Goal: Task Accomplishment & Management: Manage account settings

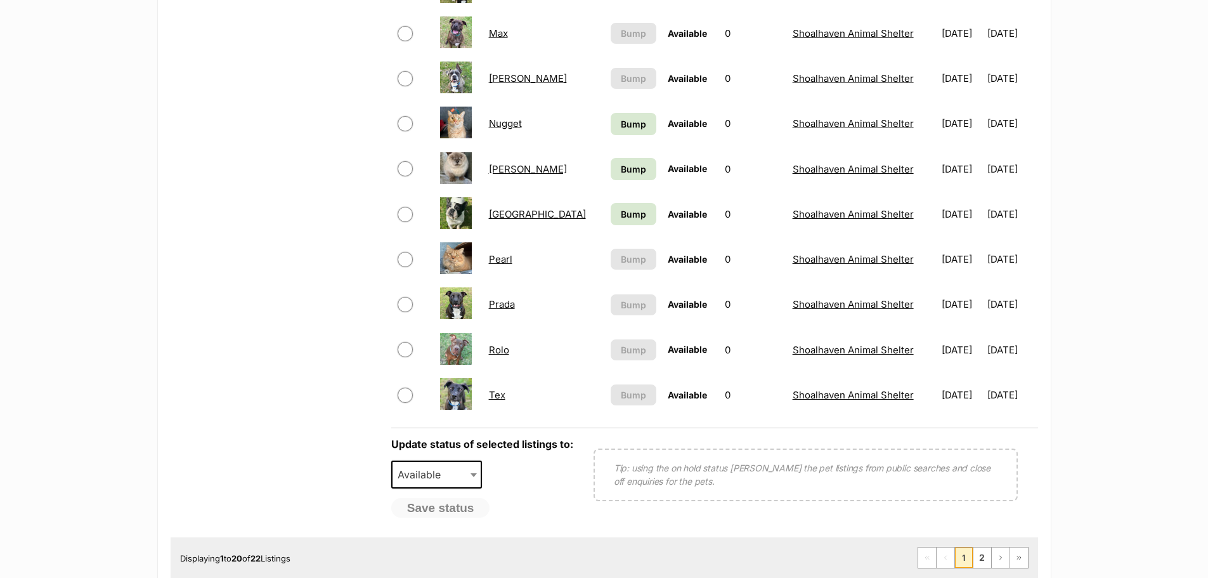
click at [500, 211] on link "[GEOGRAPHIC_DATA]" at bounding box center [537, 214] width 97 height 12
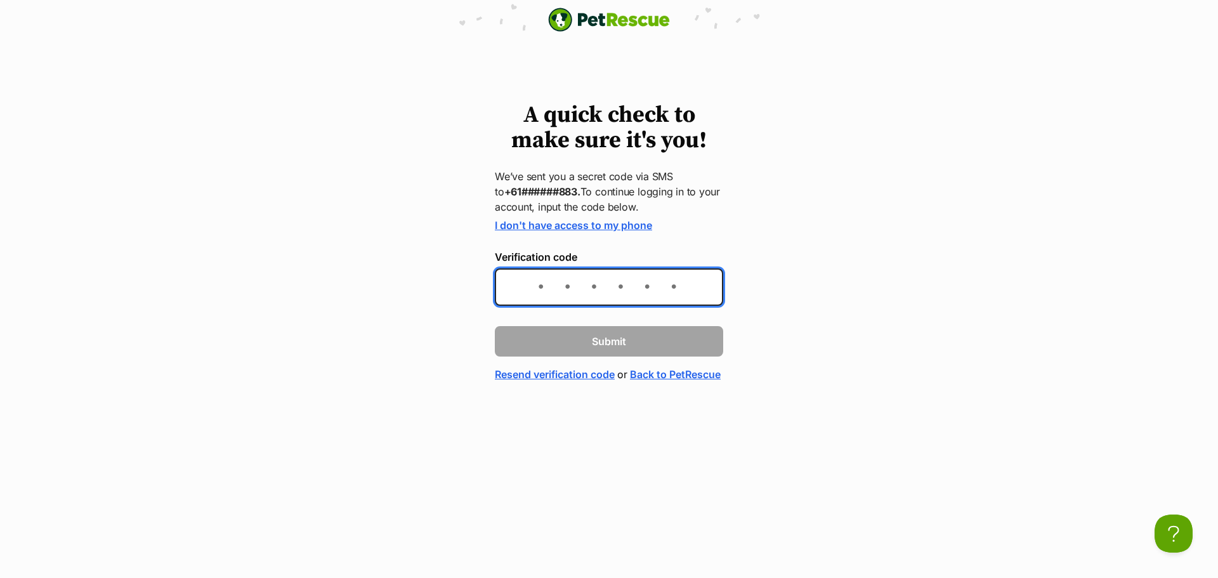
click at [639, 286] on input "Verification code" at bounding box center [609, 286] width 228 height 37
type input "708935"
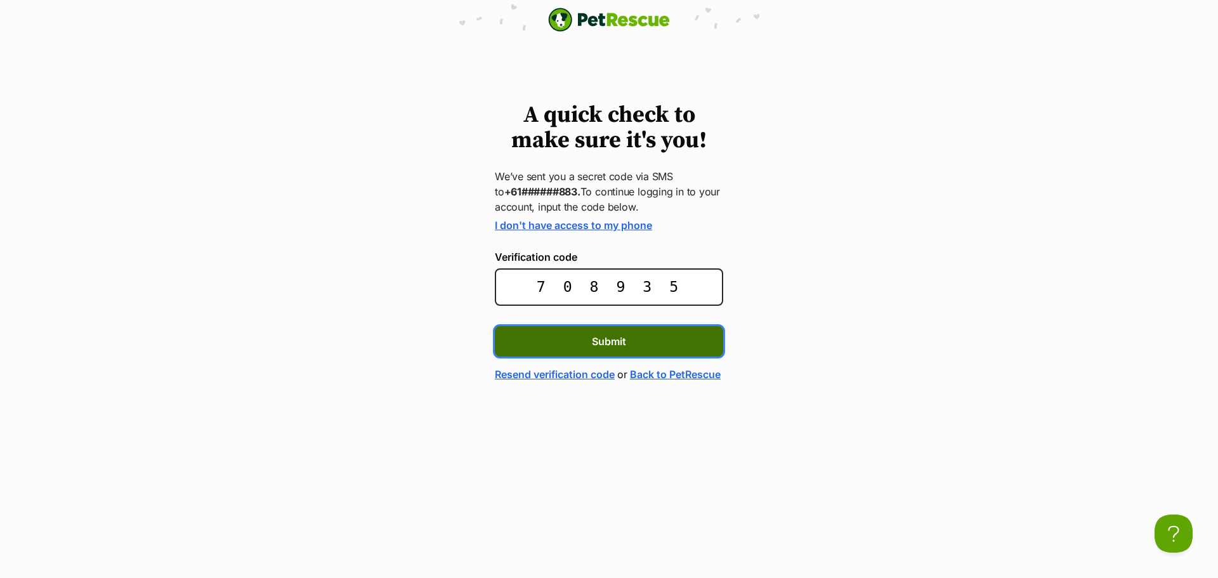
click at [643, 348] on button "Submit" at bounding box center [609, 341] width 228 height 30
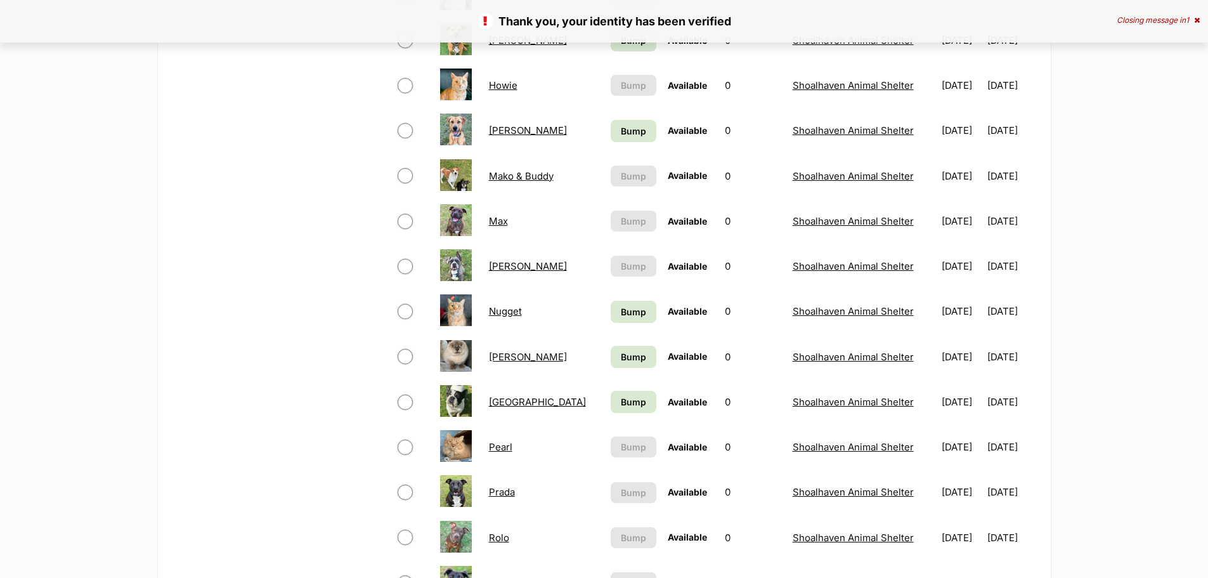
scroll to position [698, 0]
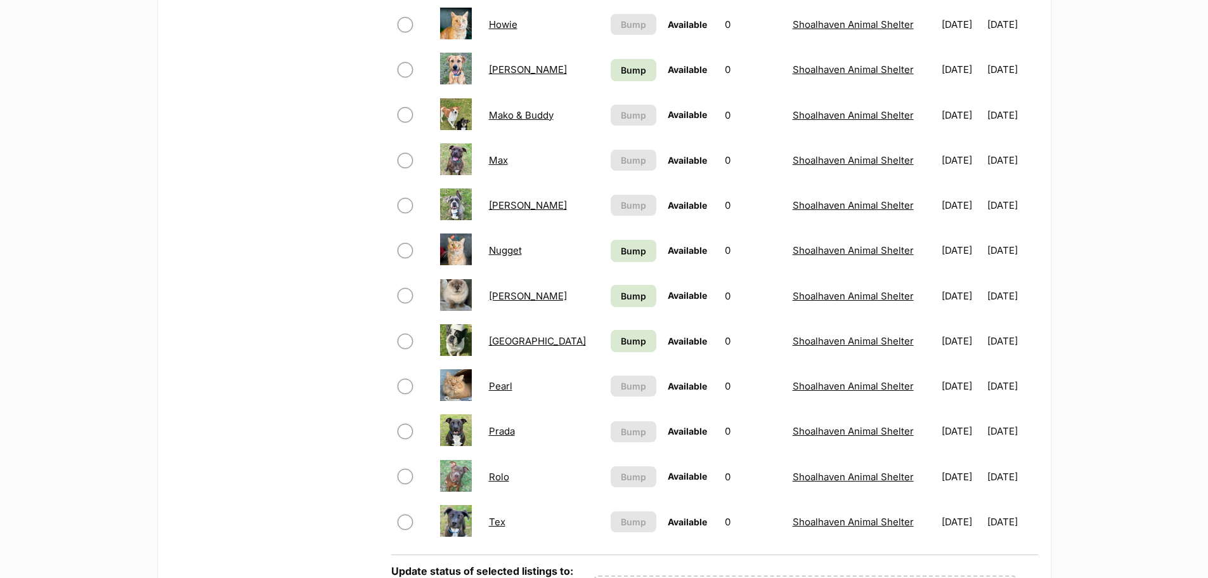
click at [502, 344] on link "[GEOGRAPHIC_DATA]" at bounding box center [537, 341] width 97 height 12
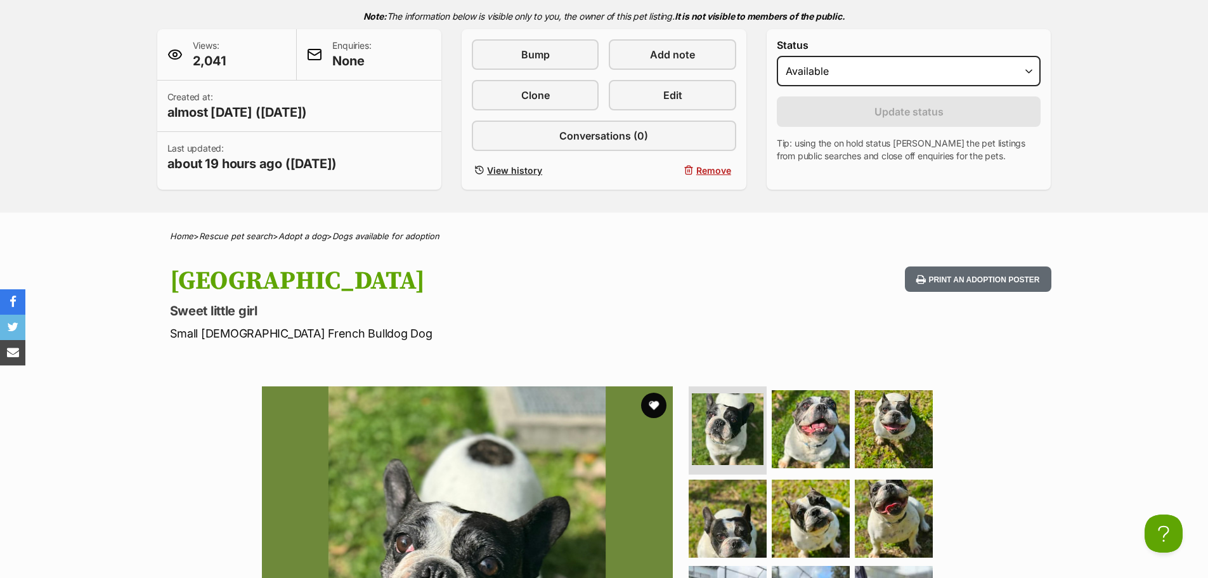
scroll to position [190, 0]
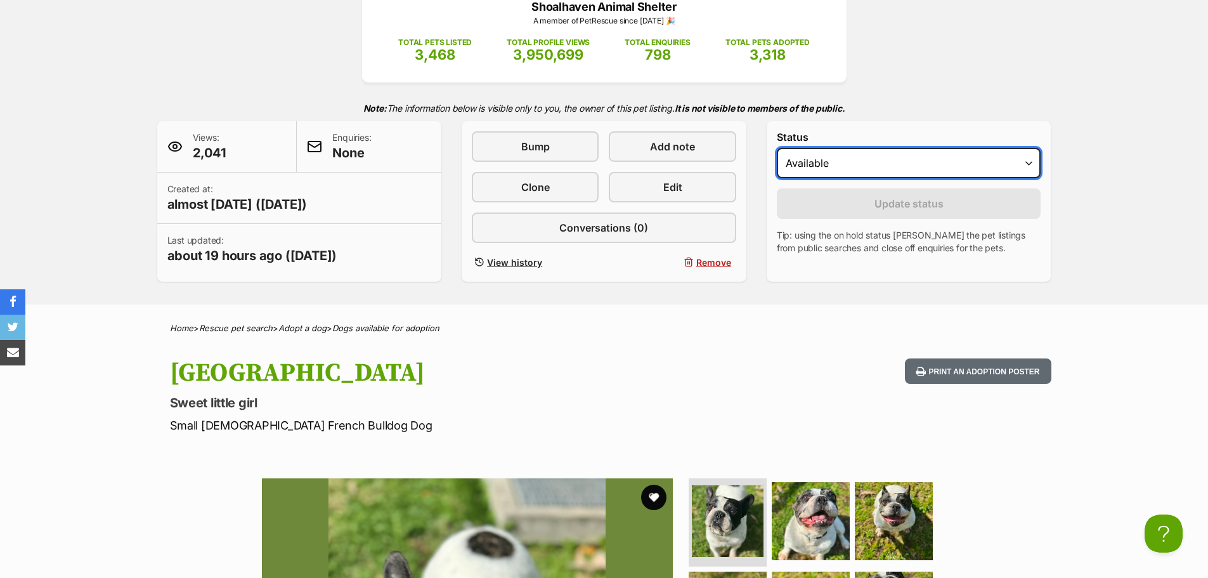
click at [827, 175] on select "Draft Available On hold Adopted" at bounding box center [909, 163] width 265 height 30
select select "rehomed"
click at [777, 148] on select "Draft Available On hold Adopted" at bounding box center [909, 163] width 265 height 30
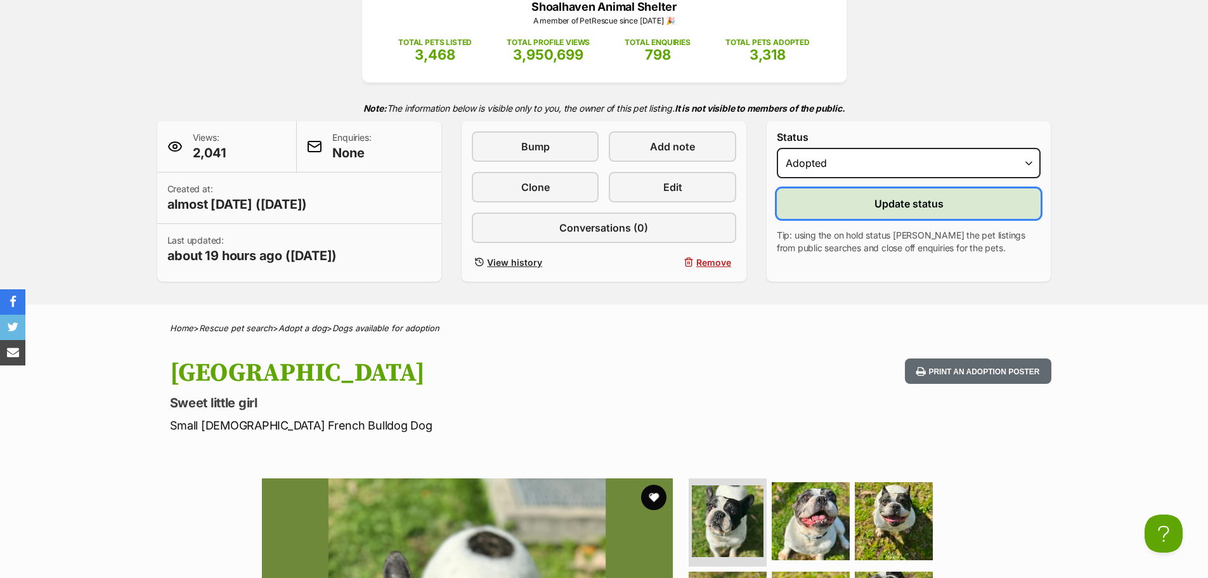
click at [872, 202] on button "Update status" at bounding box center [909, 203] width 265 height 30
